Goal: Task Accomplishment & Management: Use online tool/utility

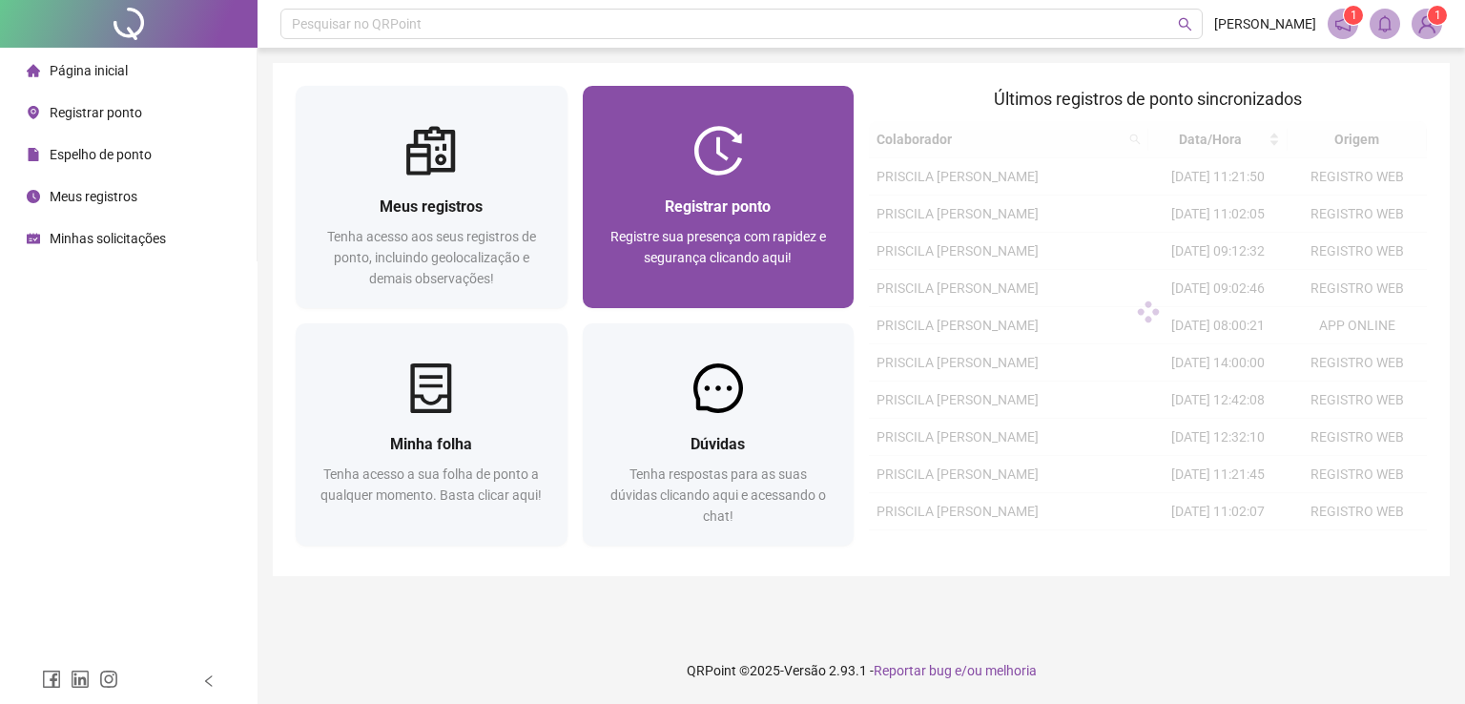
click at [752, 188] on div "Registrar ponto Registre sua presença com rapidez e segurança clicando aqui!" at bounding box center [719, 242] width 272 height 133
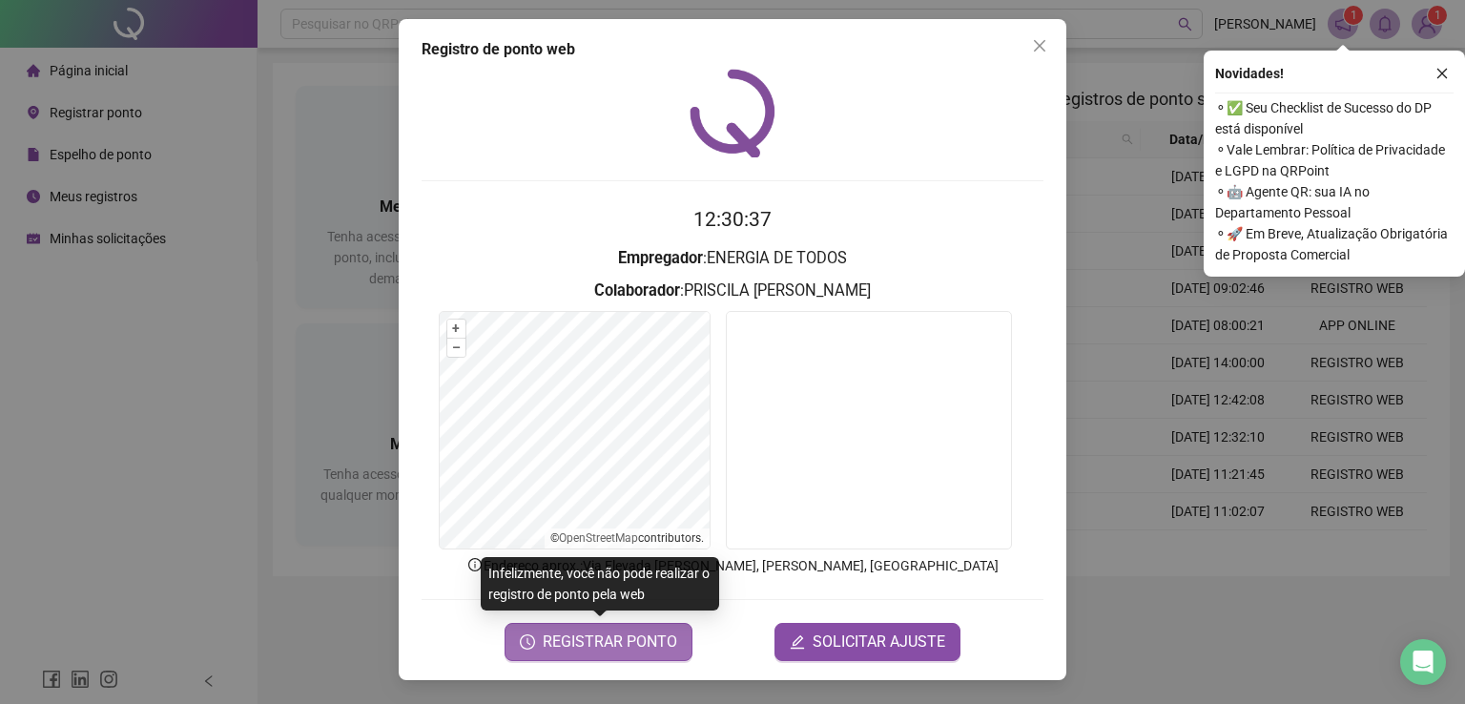
click at [619, 635] on span "REGISTRAR PONTO" at bounding box center [610, 642] width 135 height 23
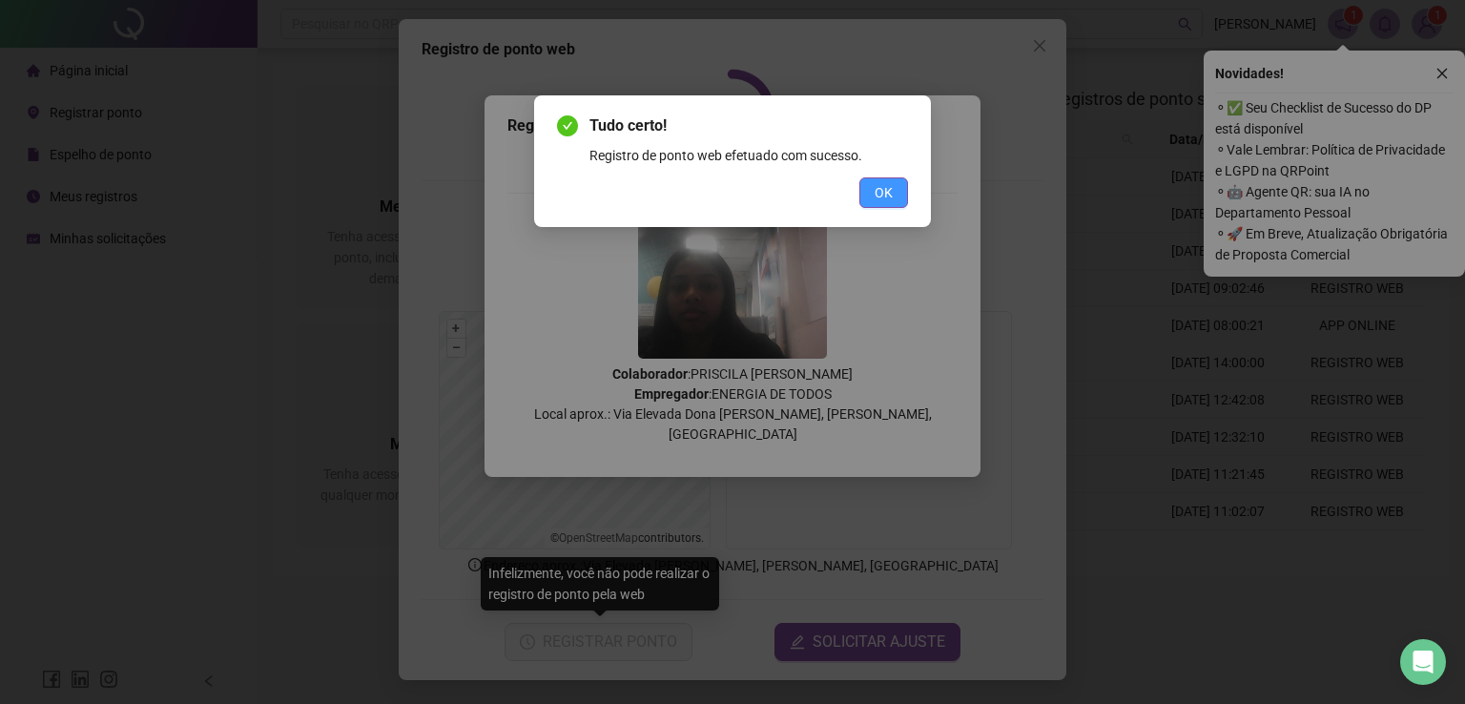
click at [889, 196] on span "OK" at bounding box center [884, 192] width 18 height 21
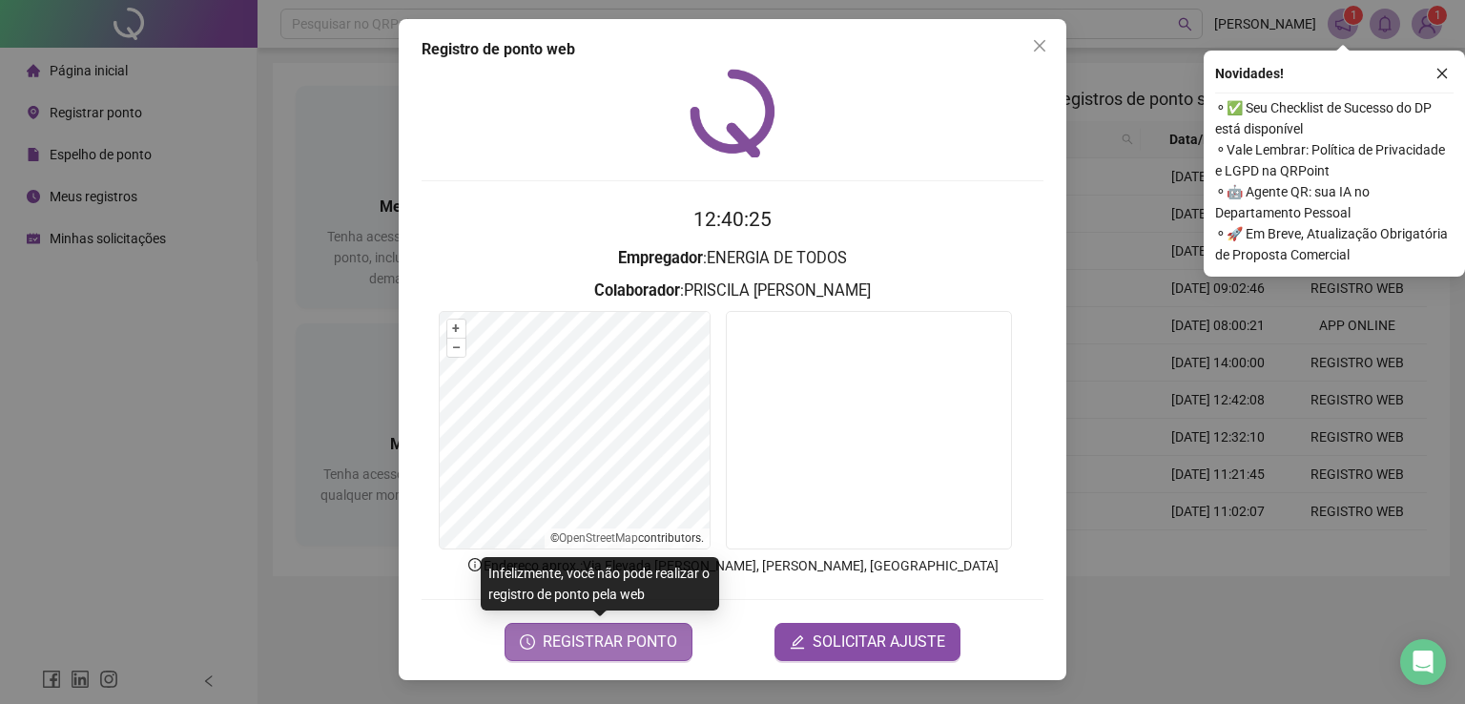
click at [668, 634] on span "REGISTRAR PONTO" at bounding box center [610, 642] width 135 height 23
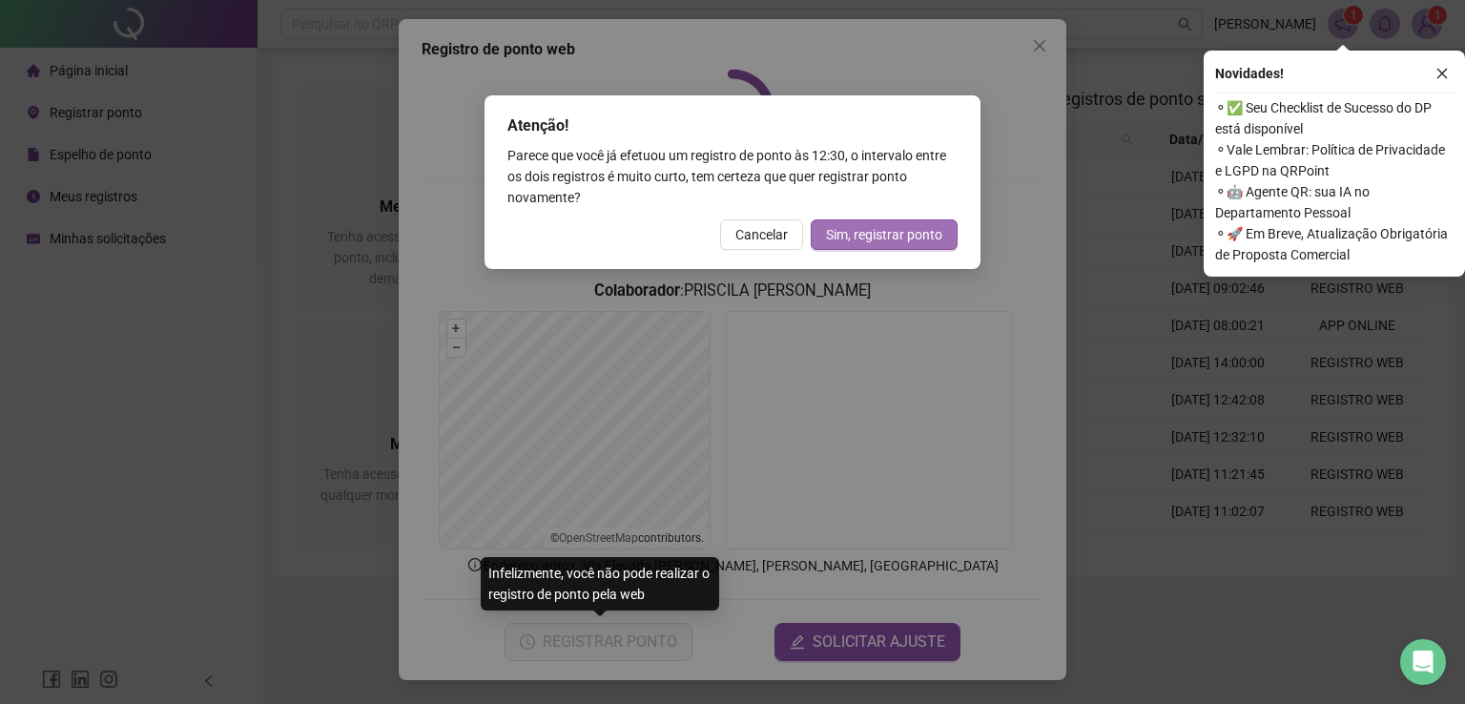
click at [939, 240] on span "Sim, registrar ponto" at bounding box center [884, 234] width 116 height 21
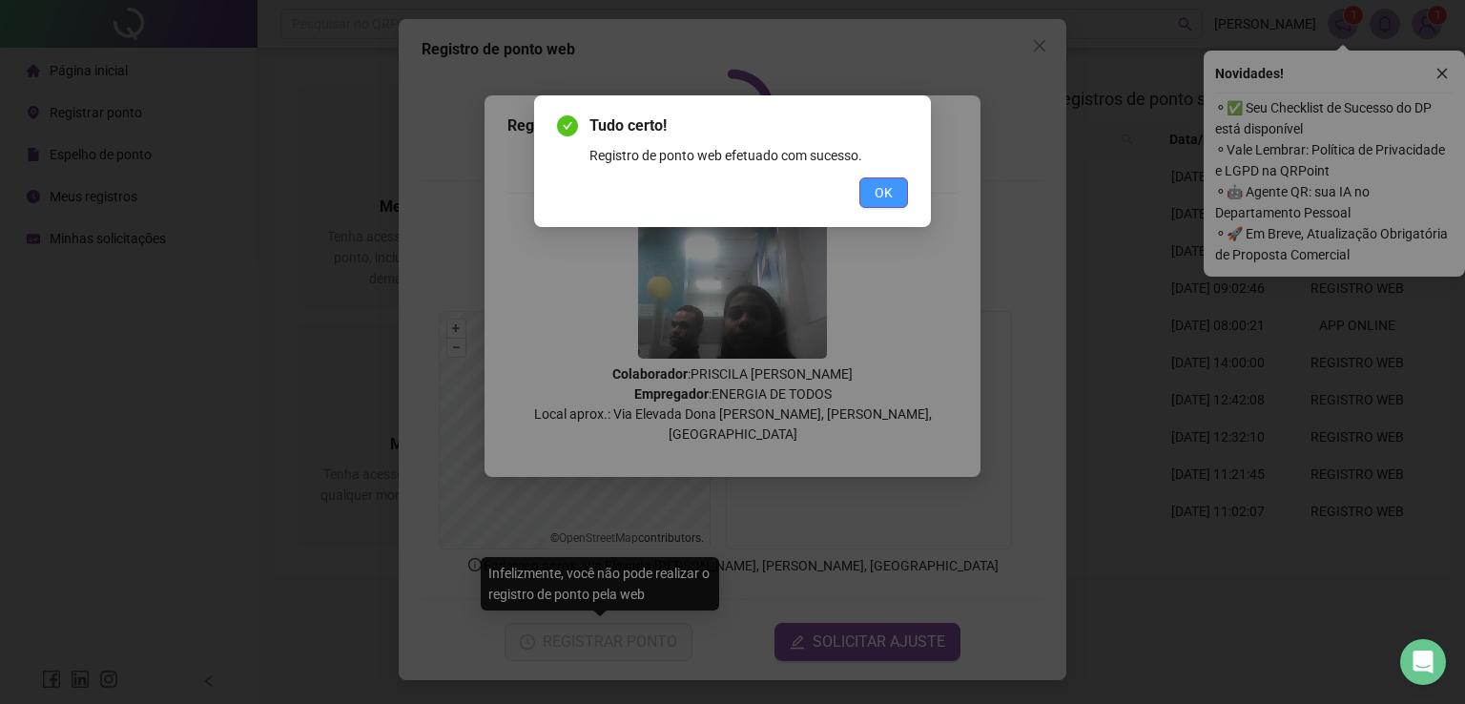
click at [897, 180] on button "OK" at bounding box center [884, 192] width 49 height 31
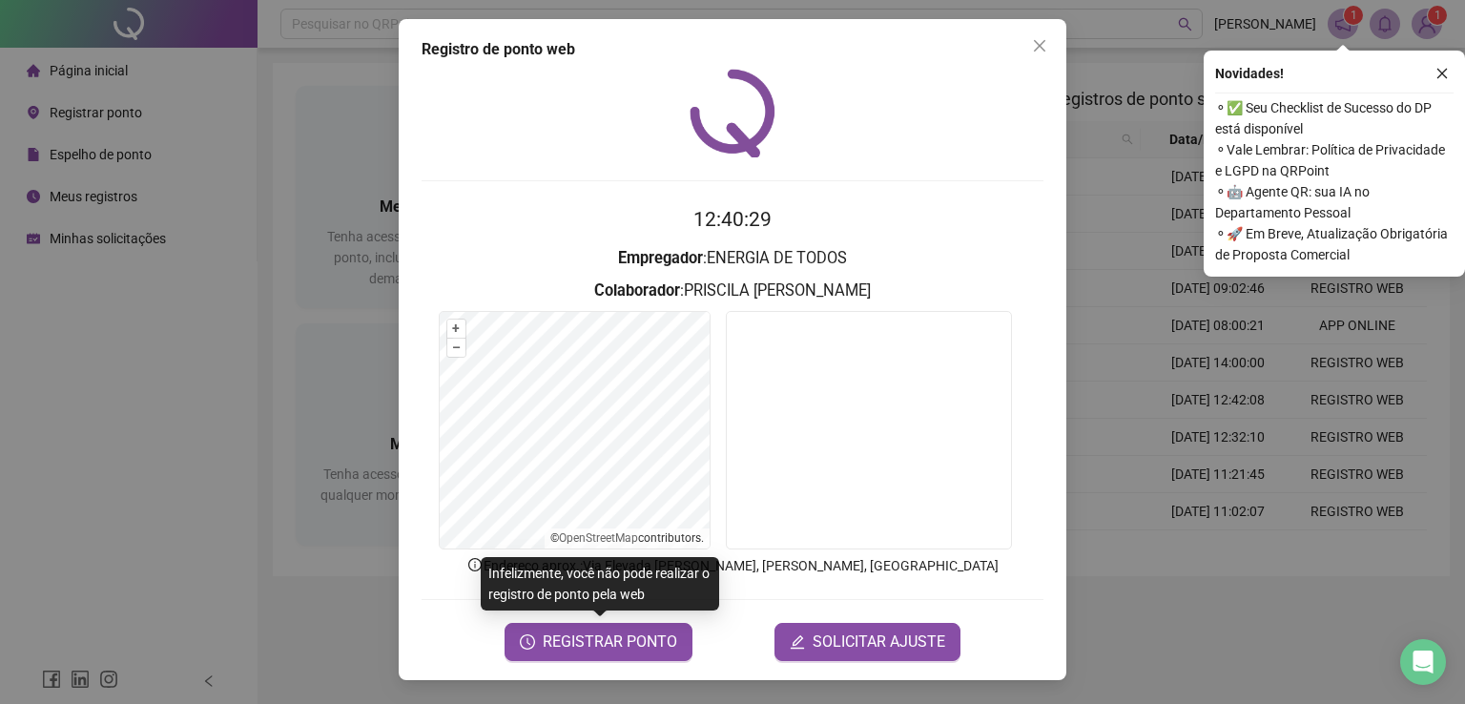
click at [297, 368] on div "Registro de ponto web 12:40:29 Empregador : ENERGIA DE TODOS Colaborador : [PER…" at bounding box center [732, 352] width 1465 height 704
